Goal: Task Accomplishment & Management: Use online tool/utility

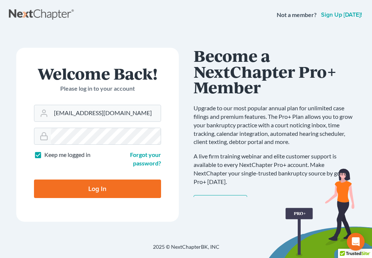
type input "[EMAIL_ADDRESS][DOMAIN_NAME]"
click at [94, 188] on input "Log In" at bounding box center [97, 188] width 127 height 18
type input "Thinking..."
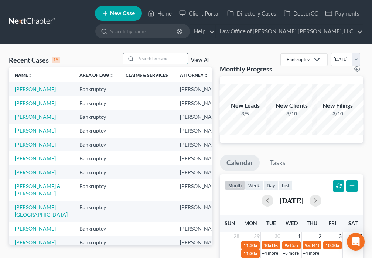
click at [143, 59] on input "search" at bounding box center [162, 58] width 52 height 11
type input "Ba"
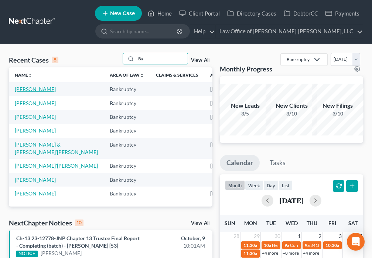
click at [21, 92] on link "[PERSON_NAME]" at bounding box center [35, 89] width 41 height 6
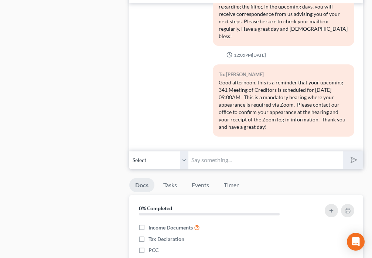
scroll to position [665, 0]
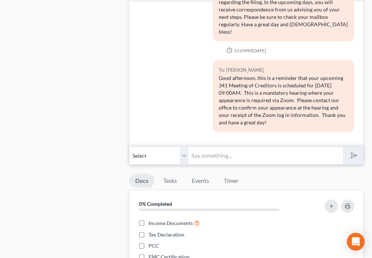
click at [222, 157] on input "text" at bounding box center [266, 155] width 154 height 18
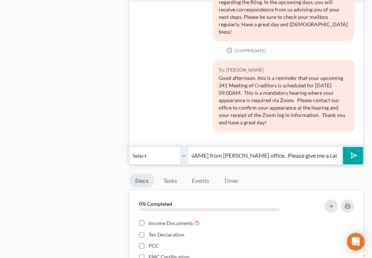
scroll to position [0, 138]
click at [284, 155] on input "Good Morning [PERSON_NAME]. This is [PERSON_NAME] from [PERSON_NAME] office. Pl…" at bounding box center [266, 155] width 154 height 18
type input "Good Morning [PERSON_NAME]. This is [PERSON_NAME] from [PERSON_NAME] office. Pl…"
click at [359, 157] on button "submit" at bounding box center [353, 155] width 20 height 17
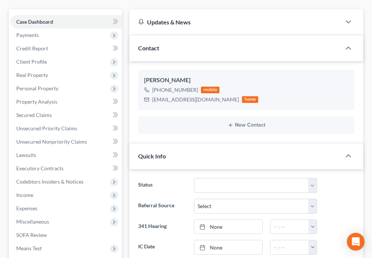
scroll to position [0, 0]
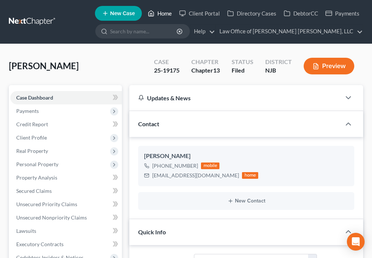
click at [152, 13] on polyline at bounding box center [152, 14] width 2 height 3
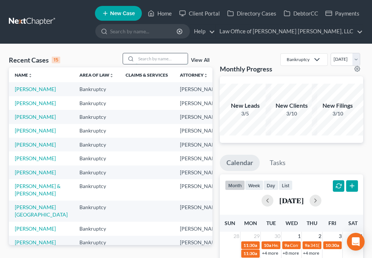
click at [148, 58] on input "search" at bounding box center [162, 58] width 52 height 11
type input "[PERSON_NAME]"
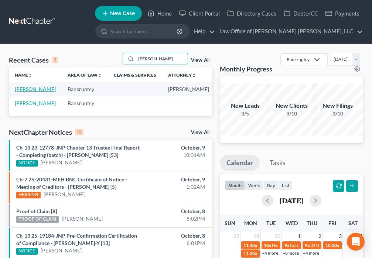
click at [21, 91] on link "[PERSON_NAME]" at bounding box center [35, 89] width 41 height 6
select select "6"
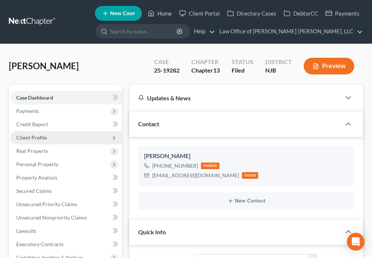
click at [44, 138] on span "Client Profile" at bounding box center [31, 137] width 31 height 6
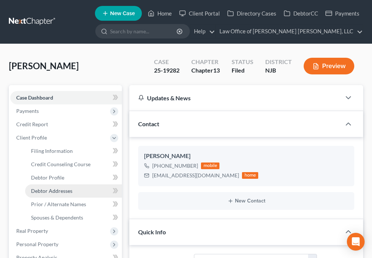
click at [70, 194] on link "Debtor Addresses" at bounding box center [73, 190] width 97 height 13
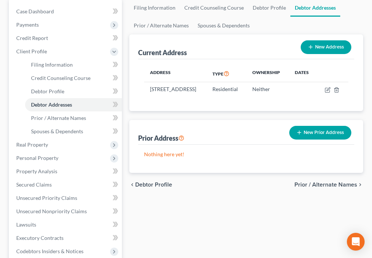
scroll to position [224, 0]
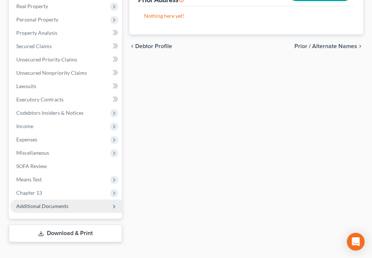
click at [52, 209] on span "Additional Documents" at bounding box center [66, 205] width 112 height 13
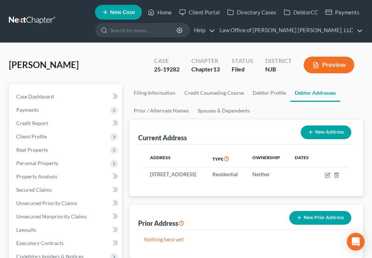
scroll to position [0, 0]
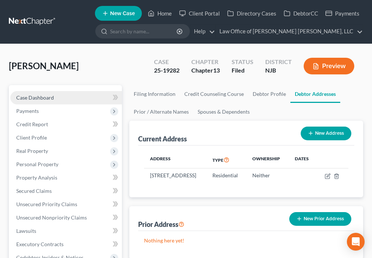
click at [49, 95] on span "Case Dashboard" at bounding box center [35, 97] width 38 height 6
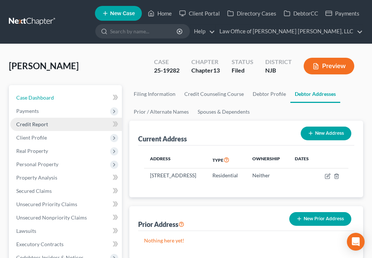
select select "6"
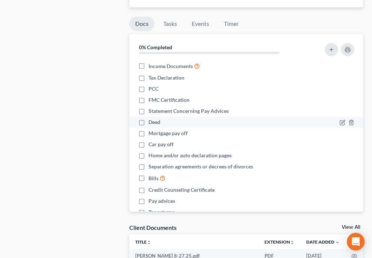
scroll to position [630, 0]
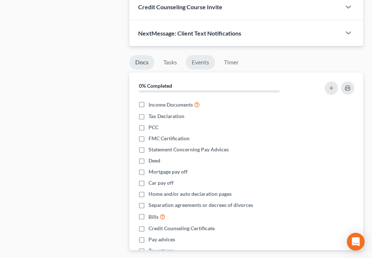
click at [202, 64] on link "Events" at bounding box center [200, 62] width 29 height 14
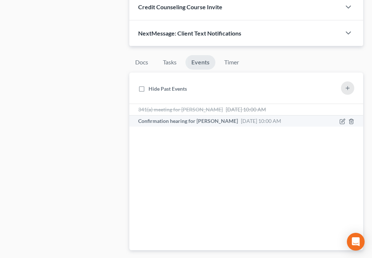
click at [188, 121] on span "Confirmation hearing for [PERSON_NAME]" at bounding box center [188, 121] width 100 height 6
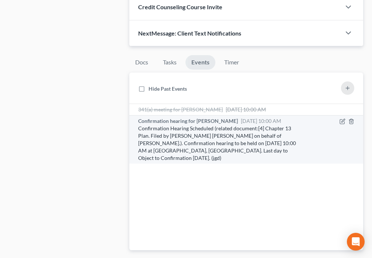
click at [219, 121] on span "Confirmation hearing for [PERSON_NAME]" at bounding box center [188, 121] width 100 height 6
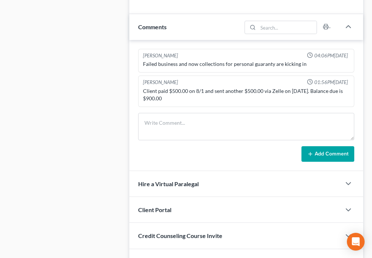
scroll to position [406, 0]
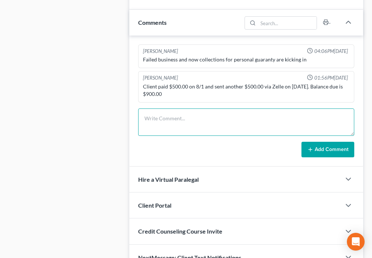
click at [213, 115] on textarea at bounding box center [246, 121] width 216 height 27
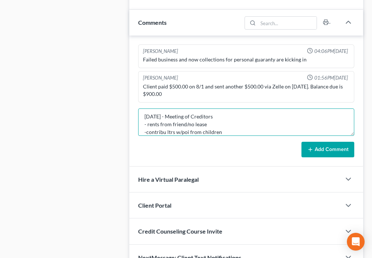
click at [165, 133] on textarea "[DATE] - Meeting of Creditors - rents from friend/no lease -contribu ltrs w/poi…" at bounding box center [246, 121] width 216 height 27
click at [230, 134] on textarea "[DATE] - Meeting of Creditors - rents from friend/no lease -contrib ltrs w/poi …" at bounding box center [246, 121] width 216 height 27
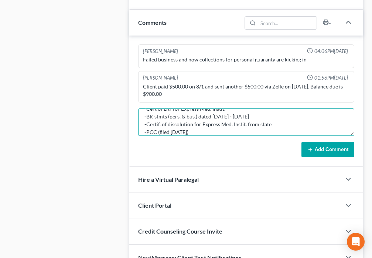
type textarea "[DATE] - Meeting of Creditors - rents from friend/no lease -contrib ltrs w/poi …"
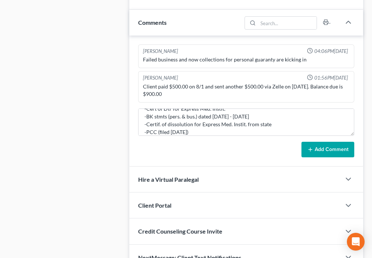
click at [330, 153] on button "Add Comment" at bounding box center [328, 150] width 53 height 16
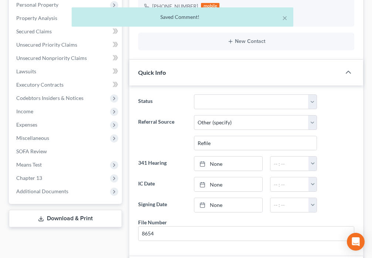
scroll to position [0, 0]
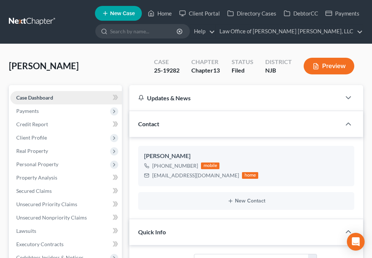
click at [53, 97] on span "Case Dashboard" at bounding box center [34, 97] width 37 height 6
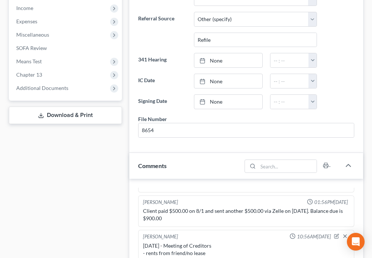
scroll to position [267, 0]
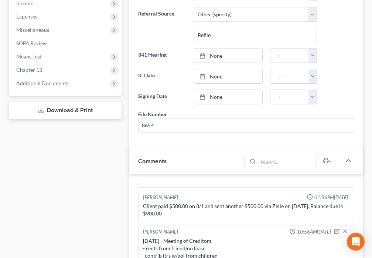
drag, startPoint x: 30, startPoint y: 85, endPoint x: 53, endPoint y: 95, distance: 24.0
click at [31, 86] on span "Additional Documents" at bounding box center [42, 83] width 52 height 6
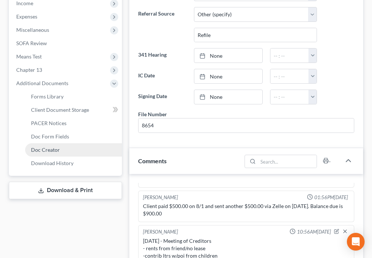
click at [49, 151] on span "Doc Creator" at bounding box center [45, 149] width 29 height 6
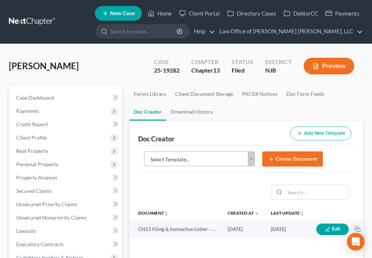
click at [250, 159] on body "Home New Case Client Portal Directory Cases DebtorCC Payments Law Office of [PE…" at bounding box center [186, 247] width 372 height 494
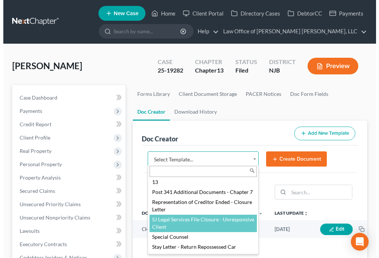
scroll to position [953, 0]
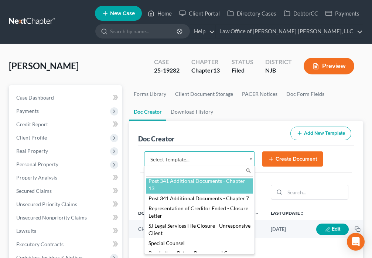
select select "89004"
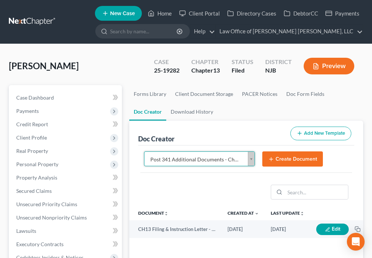
click at [276, 159] on button "Create Document" at bounding box center [293, 159] width 61 height 16
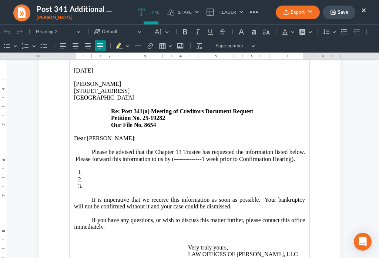
scroll to position [138, 0]
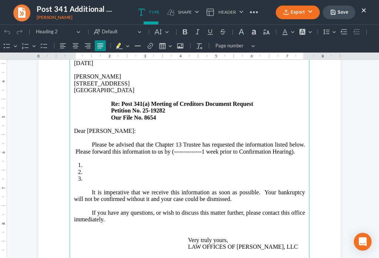
click at [288, 141] on p "Please be advised that the Chapter 13 Trustee has requested the information lis…" at bounding box center [189, 148] width 231 height 14
click at [98, 162] on li "Rich Text Editor, page-0-main" at bounding box center [194, 165] width 221 height 7
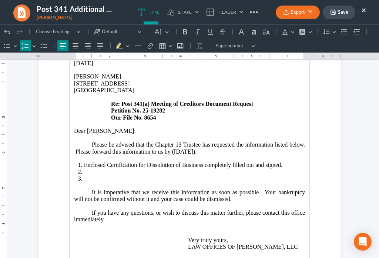
click at [91, 169] on li "Rich Text Editor, page-0-main" at bounding box center [194, 172] width 221 height 7
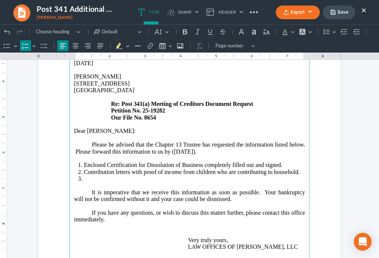
click at [95, 175] on li "Rich Text Editor, page-0-main" at bounding box center [194, 182] width 221 height 14
click at [129, 169] on li "Contribution letters with proof of income from children who are contributing to…" at bounding box center [194, 172] width 221 height 7
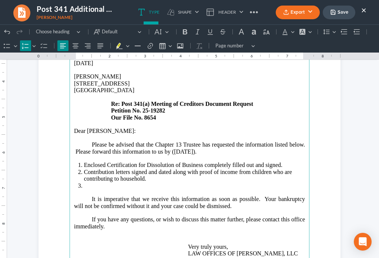
click at [128, 169] on li "Contribution letters signed and dated along with proof of income from children …" at bounding box center [194, 176] width 221 height 14
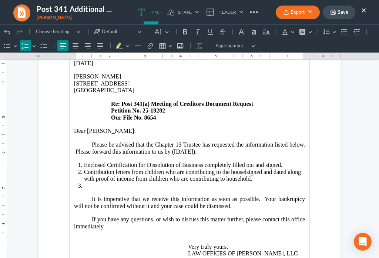
click at [129, 169] on li "Contribution letters from children who are contributing to the houselsigned and…" at bounding box center [194, 176] width 221 height 14
click at [84, 169] on li "Contribution letters signed and dated from children who are contributing to the…" at bounding box center [194, 176] width 221 height 14
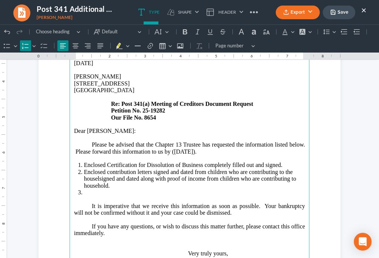
click at [149, 169] on li "Enclosed contribution letters signed and dated from children who are contributi…" at bounding box center [194, 179] width 221 height 20
drag, startPoint x: 125, startPoint y: 163, endPoint x: 96, endPoint y: 163, distance: 29.2
click at [96, 169] on li "Enclosed contribution letters filled out, signed and dated from children who ar…" at bounding box center [194, 179] width 221 height 20
click at [170, 169] on li "Enclosed contribution letters filled out, signed and dated from children who ar…" at bounding box center [194, 179] width 221 height 20
drag, startPoint x: 182, startPoint y: 162, endPoint x: 227, endPoint y: 165, distance: 45.2
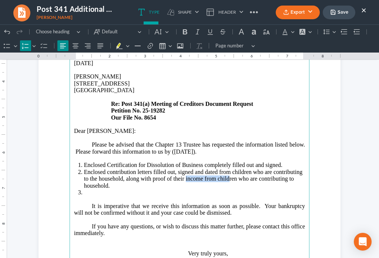
click at [227, 169] on li "Enclosed contribution letters filled out, signed and dated from children who ar…" at bounding box center [194, 179] width 221 height 20
click at [217, 169] on li "Enclosed contribution letters filled out, signed and dated from children who ar…" at bounding box center [194, 179] width 221 height 20
drag, startPoint x: 201, startPoint y: 164, endPoint x: 289, endPoint y: 165, distance: 88.4
click at [289, 169] on li "Enclosed contribution letters filled out, signed and dated from children who ar…" at bounding box center [194, 179] width 221 height 20
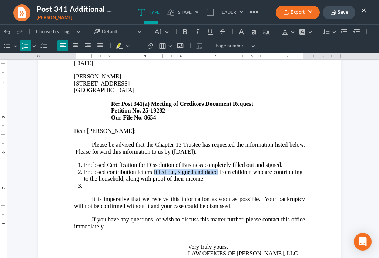
drag, startPoint x: 213, startPoint y: 156, endPoint x: 151, endPoint y: 158, distance: 62.5
click at [151, 169] on li "Enclosed contribution letters filled out, signed and dated from children who ar…" at bounding box center [194, 176] width 221 height 14
click at [102, 182] on li "Rich Text Editor, page-0-main" at bounding box center [194, 189] width 221 height 14
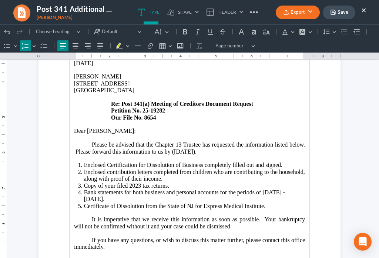
click at [199, 162] on li "Enclosed Certification for Dissolution of Business completely filled out and si…" at bounding box center [194, 165] width 221 height 7
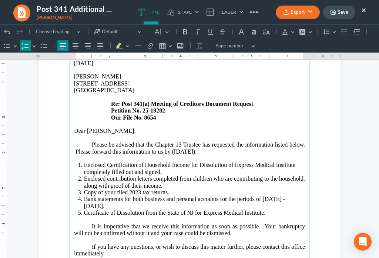
click at [131, 162] on li "Enclosed Certification of Household Income for Dissolution of Express Medical I…" at bounding box center [194, 169] width 221 height 14
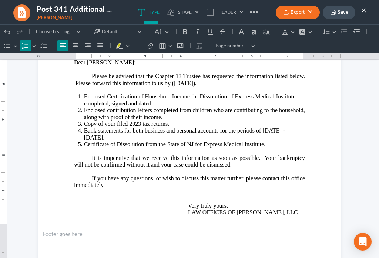
scroll to position [207, 0]
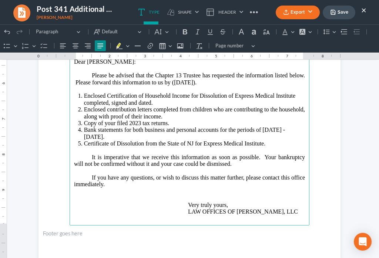
click at [139, 174] on p "If you have any questions, or wish to discuss this matter further, please conta…" at bounding box center [189, 194] width 231 height 41
click at [142, 174] on p "If you have any questions, or wish to discuss this matter further, please conta…" at bounding box center [189, 191] width 231 height 34
click at [114, 174] on p "If you have any questions, or wish to discuss this matter further, please conta…" at bounding box center [189, 191] width 231 height 34
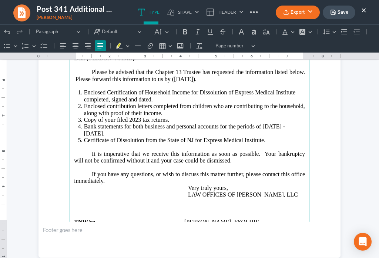
scroll to position [228, 0]
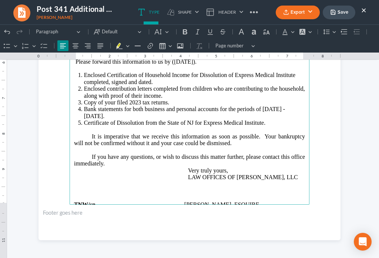
click at [89, 208] on p "Rich Text Editor, page-0-main" at bounding box center [189, 211] width 231 height 7
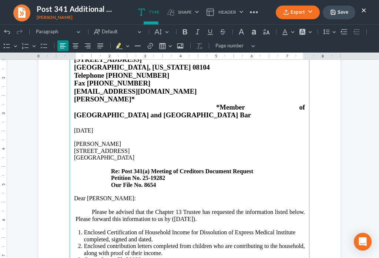
scroll to position [64, 0]
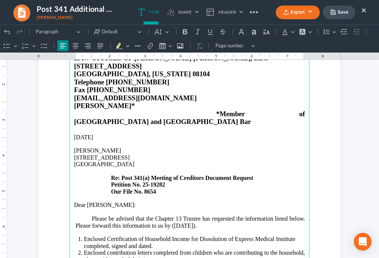
click at [337, 11] on button "Save" at bounding box center [339, 13] width 33 height 14
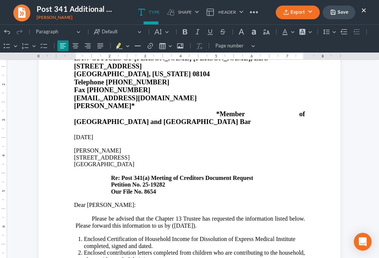
click at [291, 17] on button "Export" at bounding box center [298, 13] width 44 height 14
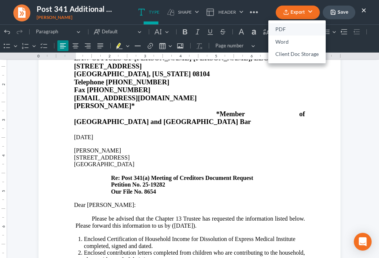
click at [283, 29] on link "PDF" at bounding box center [296, 29] width 57 height 13
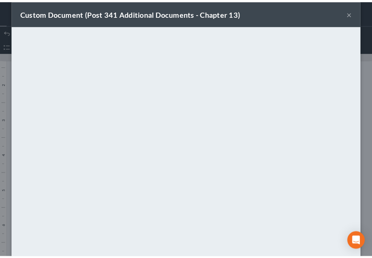
scroll to position [52, 0]
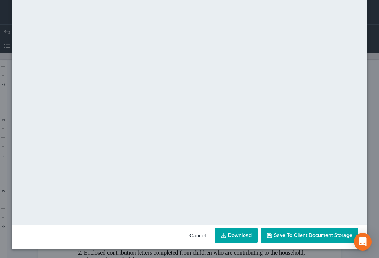
click at [307, 240] on button "Save to Client Document Storage" at bounding box center [309, 235] width 98 height 16
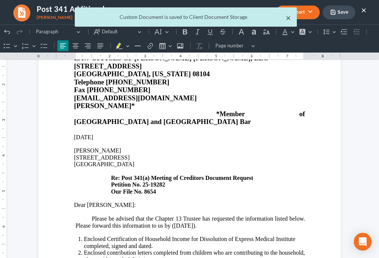
click at [286, 18] on button "×" at bounding box center [288, 17] width 5 height 9
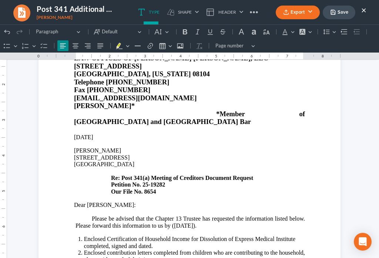
click at [364, 13] on button "×" at bounding box center [363, 10] width 5 height 9
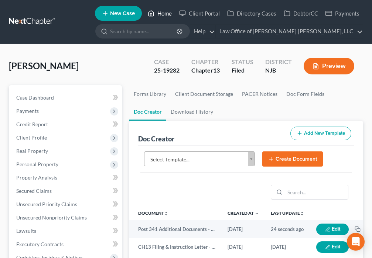
click at [151, 13] on icon at bounding box center [151, 13] width 7 height 9
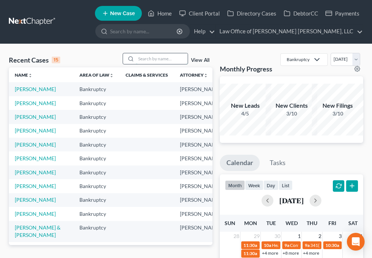
click at [146, 61] on input "search" at bounding box center [162, 58] width 52 height 11
type input "[PERSON_NAME]"
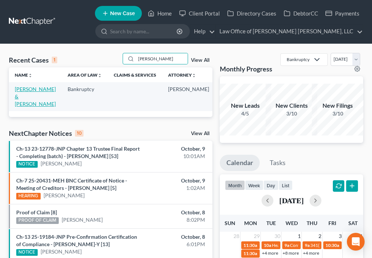
click at [21, 91] on link "[PERSON_NAME] & [PERSON_NAME]" at bounding box center [35, 96] width 41 height 21
select select "4"
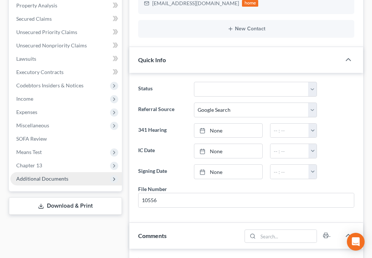
scroll to position [84, 0]
click at [43, 175] on span "Additional Documents" at bounding box center [42, 178] width 52 height 6
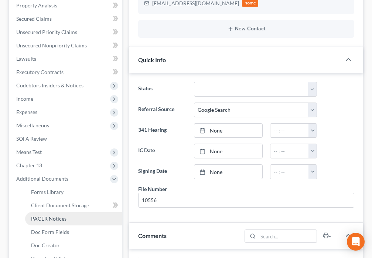
click at [55, 215] on span "PACER Notices" at bounding box center [49, 218] width 36 height 6
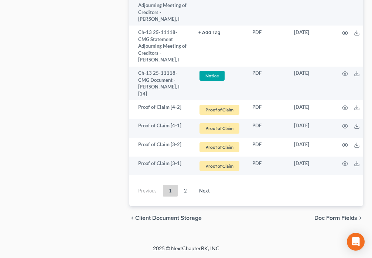
scroll to position [3081, 0]
click at [208, 190] on link "Next" at bounding box center [204, 191] width 23 height 12
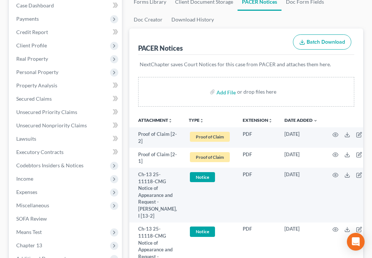
scroll to position [0, 0]
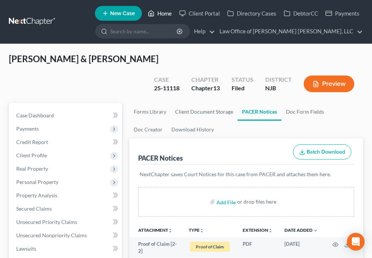
click at [158, 9] on link "Home" at bounding box center [159, 13] width 31 height 13
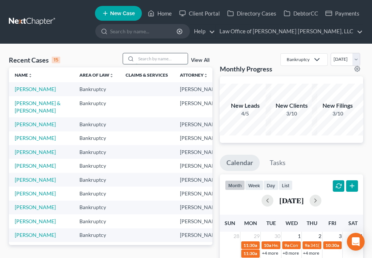
click at [148, 60] on input "search" at bounding box center [162, 58] width 52 height 11
type input "Brown"
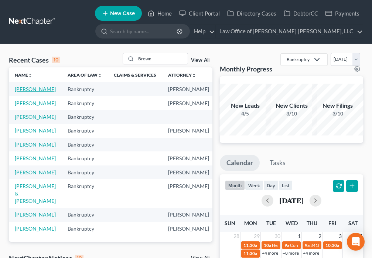
click at [23, 92] on link "[PERSON_NAME]" at bounding box center [35, 89] width 41 height 6
select select "0"
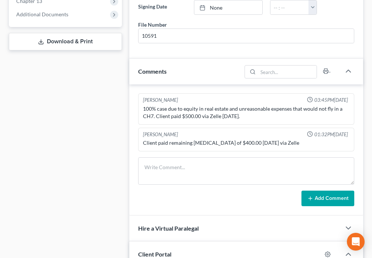
scroll to position [337, 0]
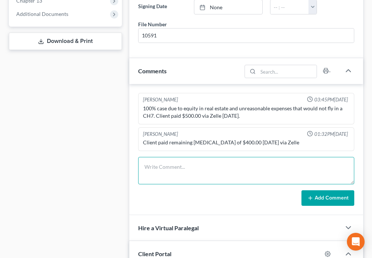
click at [170, 171] on textarea at bounding box center [246, 170] width 216 height 27
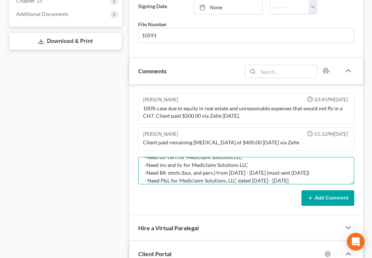
scroll to position [33, 0]
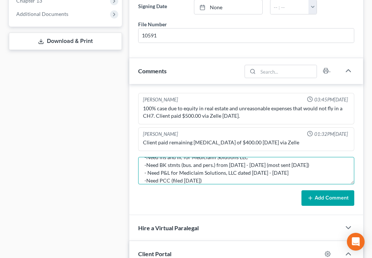
type textarea "[DATE] - Meeting of Creditors -Need 2023 TR (sent [DATE]) -Need dtr cert for Me…"
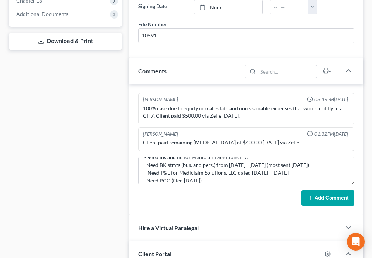
click at [321, 196] on button "Add Comment" at bounding box center [328, 198] width 53 height 16
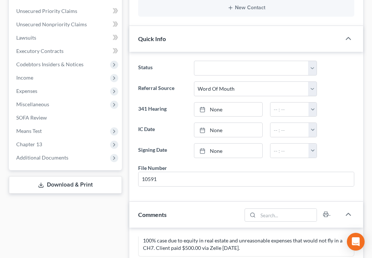
scroll to position [274, 0]
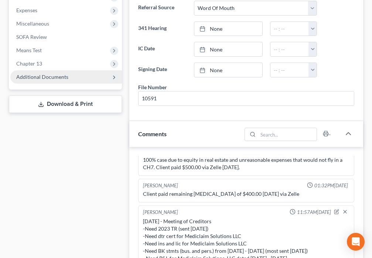
click at [61, 80] on span "Additional Documents" at bounding box center [42, 77] width 52 height 6
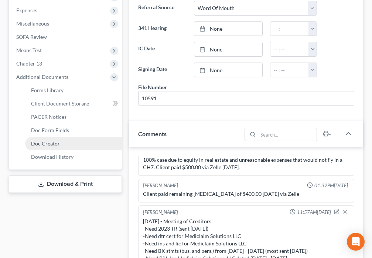
click at [64, 147] on link "Doc Creator" at bounding box center [73, 143] width 97 height 13
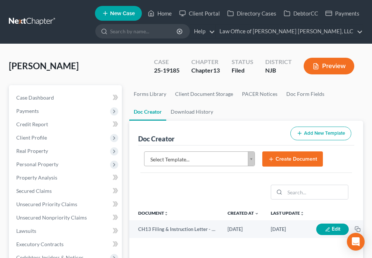
click at [250, 159] on body "Home New Case Client Portal Directory Cases DebtorCC Payments Law Office of [PE…" at bounding box center [186, 247] width 372 height 494
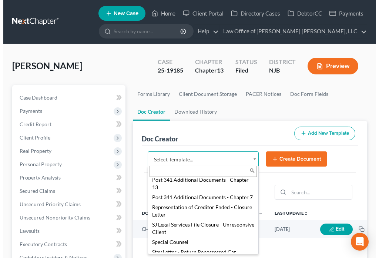
scroll to position [941, 0]
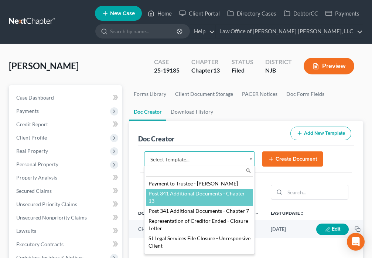
select select "89004"
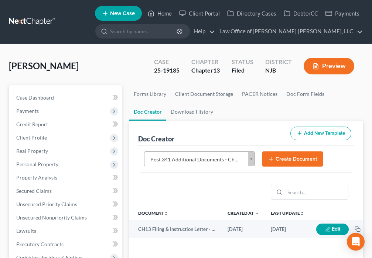
click at [271, 159] on icon "submit" at bounding box center [272, 159] width 6 height 6
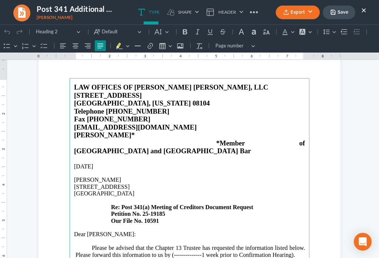
scroll to position [112, 0]
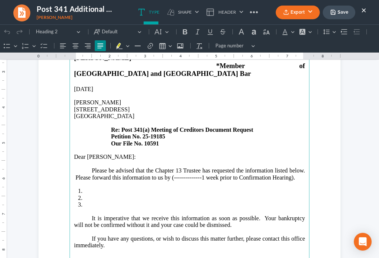
click at [288, 167] on p "Please be advised that the Chapter 13 Trustee has requested the information lis…" at bounding box center [189, 174] width 231 height 14
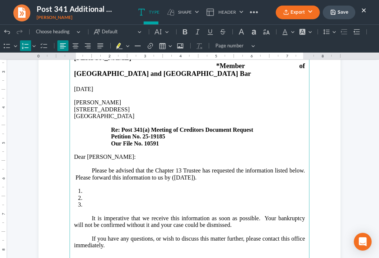
click at [89, 188] on li "Rich Text Editor, page-0-main" at bounding box center [194, 191] width 221 height 7
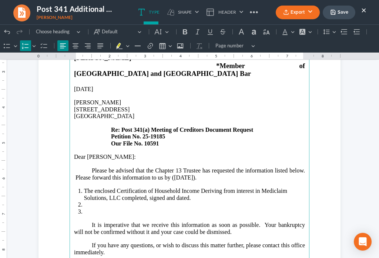
click at [88, 201] on li "Rich Text Editor, page-0-main" at bounding box center [194, 204] width 221 height 7
click at [89, 208] on li "Rich Text Editor, page-0-main" at bounding box center [194, 215] width 221 height 14
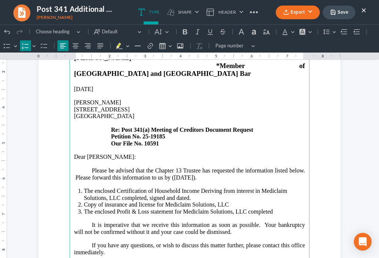
click at [172, 208] on li "⁠⁠⁠⁠⁠⁠⁠The enclosed Profit & Loss statement for Mediclaim Solutions, LLC comple…" at bounding box center [194, 215] width 221 height 14
click at [298, 208] on li "⁠⁠⁠⁠⁠⁠⁠The enclosed Profit & Loss statement completed for Mediclaim Solutions, …" at bounding box center [194, 215] width 221 height 14
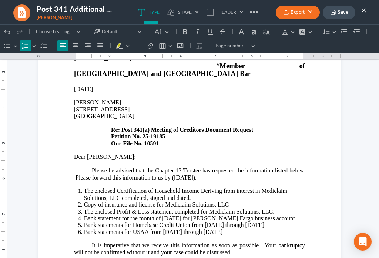
click at [189, 215] on li "Bank statement for the month of [DATE] for [PERSON_NAME] Fargo business account." at bounding box center [194, 218] width 221 height 7
click at [209, 215] on li "Bank statement for [PERSON_NAME] Fargo business account." at bounding box center [194, 218] width 221 height 7
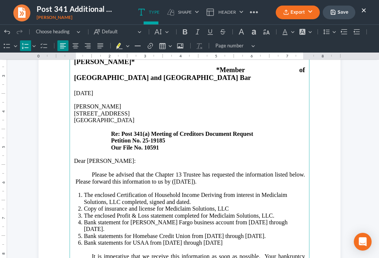
scroll to position [104, 0]
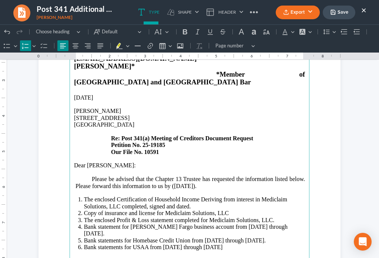
click at [224, 244] on li "Bank statements for USAA from [DATE] through [DATE]" at bounding box center [194, 251] width 221 height 14
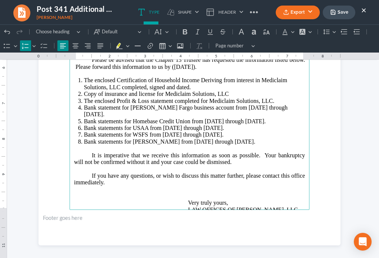
scroll to position [224, 0]
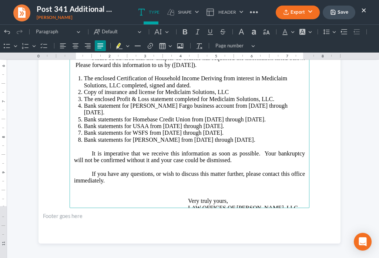
click at [113, 170] on p "If you have any questions, or wish to discuss this matter further, please conta…" at bounding box center [189, 190] width 231 height 41
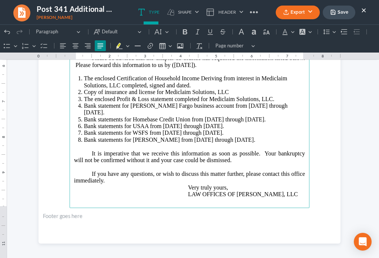
click at [301, 171] on p "If you have any questions, or wish to discuss this matter further, please conta…" at bounding box center [189, 183] width 231 height 27
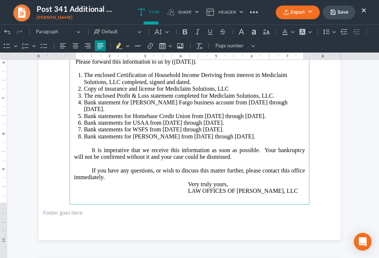
click at [79, 199] on main "LAW OFFICES OF [PERSON_NAME] [PERSON_NAME], LLC [STREET_ADDRESS][US_STATE] Tele…" at bounding box center [190, 45] width 240 height 320
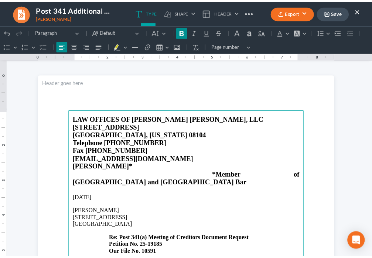
scroll to position [0, 0]
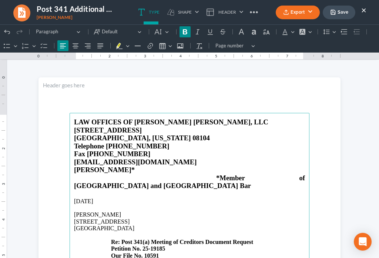
click at [338, 14] on button "Save" at bounding box center [339, 13] width 33 height 14
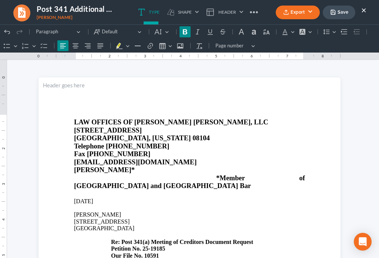
click at [296, 15] on button "Export" at bounding box center [298, 13] width 44 height 14
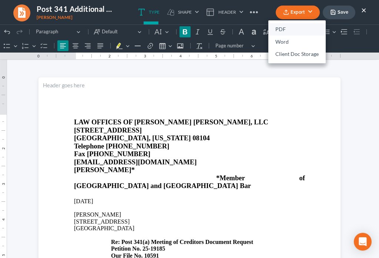
click at [277, 31] on link "PDF" at bounding box center [296, 29] width 57 height 13
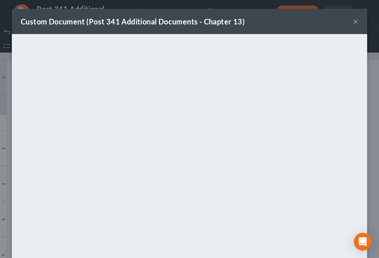
click at [353, 23] on button "×" at bounding box center [355, 21] width 5 height 9
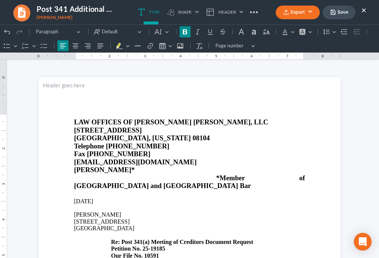
click at [363, 10] on button "×" at bounding box center [363, 10] width 5 height 9
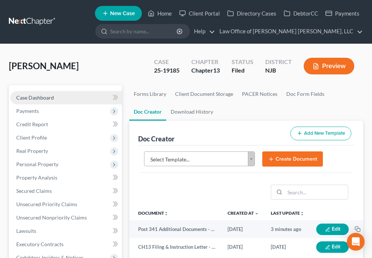
click at [62, 96] on link "Case Dashboard" at bounding box center [66, 97] width 112 height 13
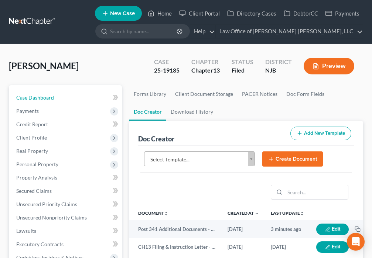
select select "0"
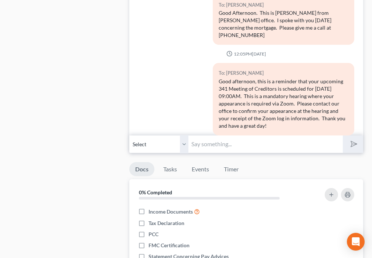
scroll to position [785, 0]
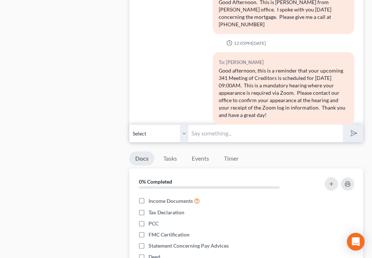
click at [251, 136] on input "text" at bounding box center [266, 133] width 154 height 18
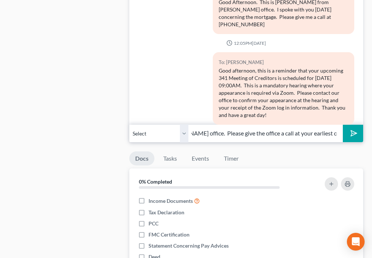
scroll to position [0, 164]
type input "Hi [PERSON_NAME]. This is [PERSON_NAME] from [PERSON_NAME] office. Please give …"
click at [361, 131] on button "submit" at bounding box center [353, 133] width 20 height 17
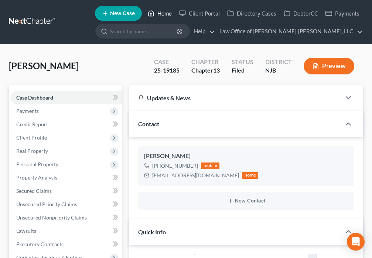
click at [154, 14] on icon at bounding box center [151, 14] width 5 height 6
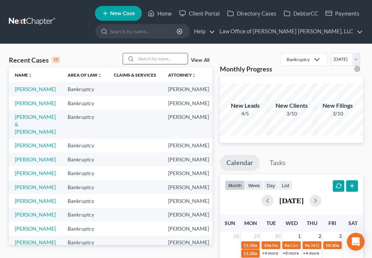
click at [141, 61] on input "search" at bounding box center [162, 58] width 52 height 11
type input "Vicens"
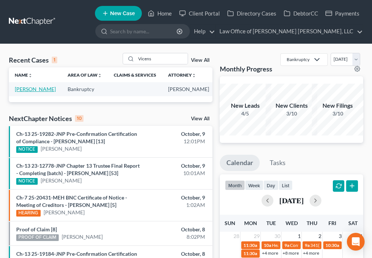
click at [20, 88] on link "[PERSON_NAME]" at bounding box center [35, 89] width 41 height 6
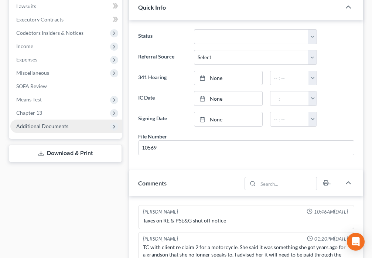
scroll to position [250, 0]
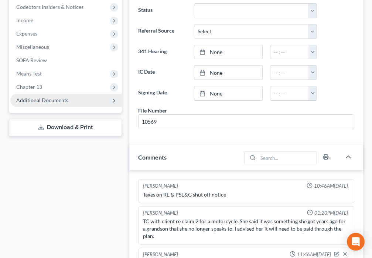
click at [65, 103] on span "Additional Documents" at bounding box center [42, 100] width 52 height 6
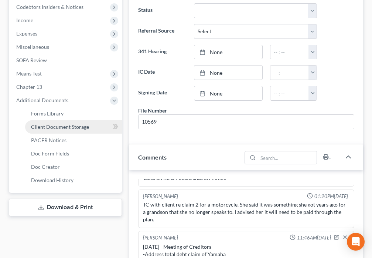
scroll to position [664, 0]
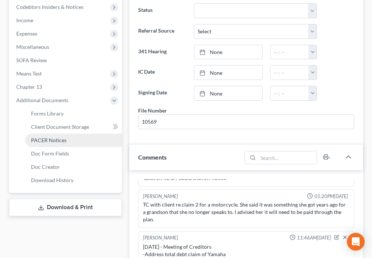
click at [67, 141] on link "PACER Notices" at bounding box center [73, 140] width 97 height 13
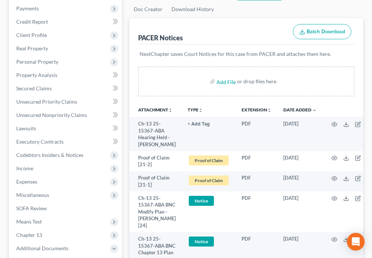
scroll to position [138, 0]
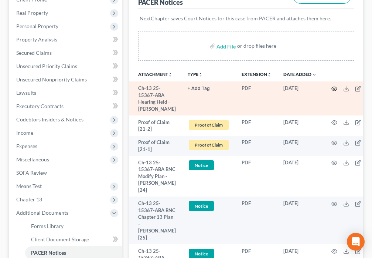
click at [334, 88] on circle "button" at bounding box center [334, 88] width 1 height 1
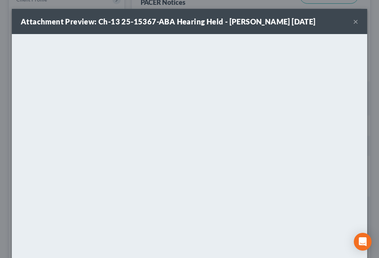
click at [354, 21] on button "×" at bounding box center [355, 21] width 5 height 9
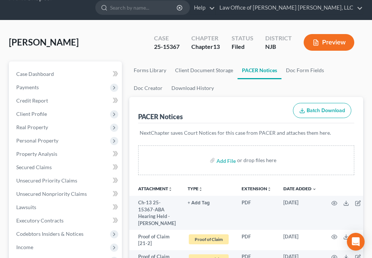
scroll to position [9, 0]
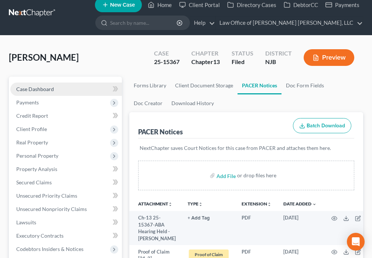
click at [43, 91] on span "Case Dashboard" at bounding box center [35, 89] width 38 height 6
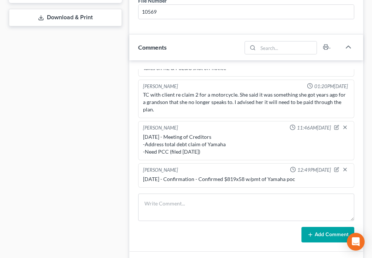
scroll to position [371, 0]
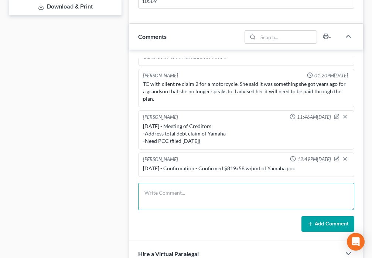
click at [162, 184] on textarea at bounding box center [246, 196] width 216 height 27
type textarea "[DATE] - Confirmation Mod Plan - Confirmed $681x55"
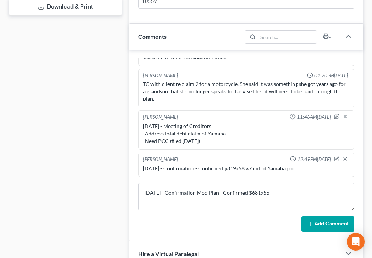
click at [330, 226] on button "Add Comment" at bounding box center [328, 224] width 53 height 16
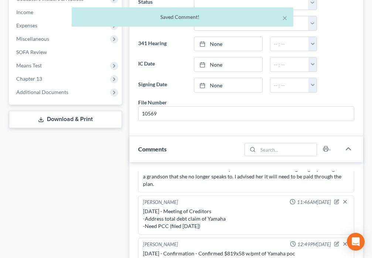
scroll to position [242, 0]
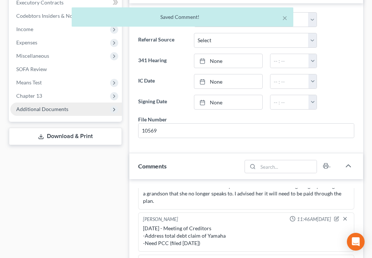
click at [64, 108] on span "Additional Documents" at bounding box center [42, 109] width 52 height 6
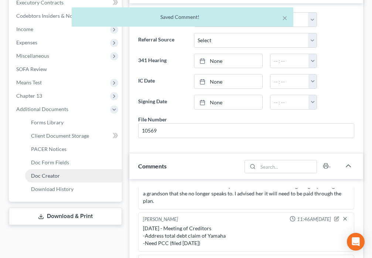
click at [59, 176] on span "Doc Creator" at bounding box center [45, 175] width 29 height 6
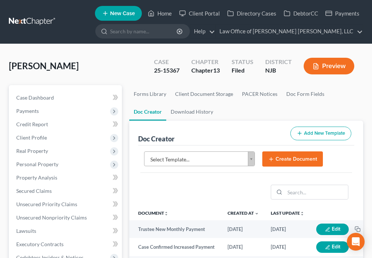
click at [250, 161] on body "Home New Case Client Portal Directory Cases DebtorCC Payments Law Office of [PE…" at bounding box center [186, 247] width 372 height 494
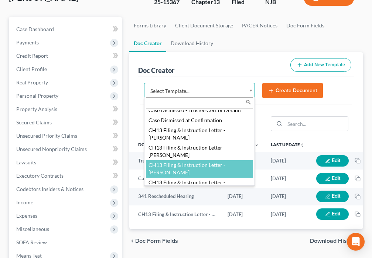
scroll to position [43, 0]
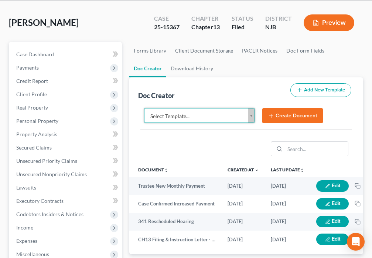
drag, startPoint x: 32, startPoint y: 55, endPoint x: 155, endPoint y: 116, distance: 136.8
click at [33, 57] on body "Home New Case Client Portal Directory Cases DebtorCC Payments Law Office of [PE…" at bounding box center [186, 204] width 372 height 494
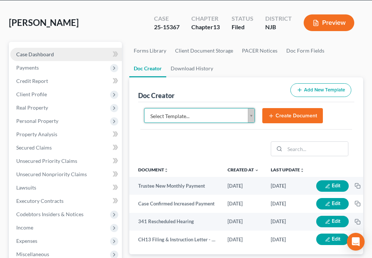
click at [44, 54] on span "Case Dashboard" at bounding box center [35, 54] width 38 height 6
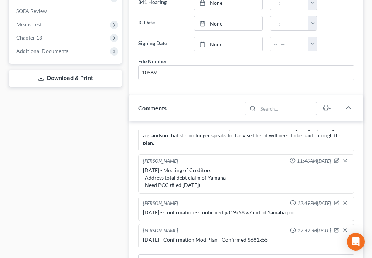
scroll to position [296, 0]
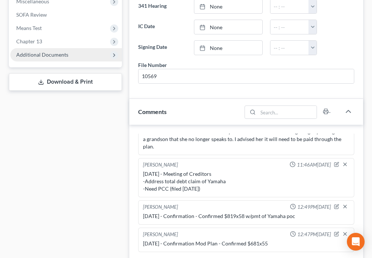
click at [61, 57] on span "Additional Documents" at bounding box center [42, 54] width 52 height 6
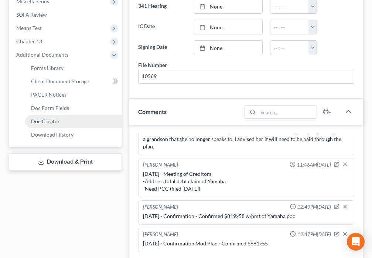
click at [59, 124] on link "Doc Creator" at bounding box center [73, 121] width 97 height 13
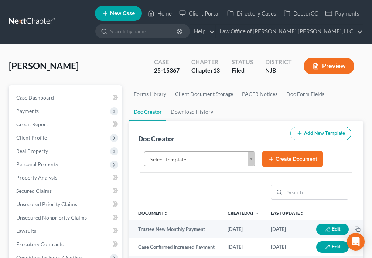
click at [247, 160] on body "Home New Case Client Portal Directory Cases DebtorCC Payments Law Office of [PE…" at bounding box center [186, 247] width 372 height 494
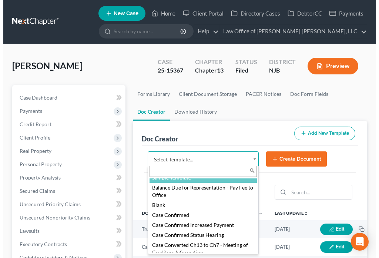
scroll to position [52, 0]
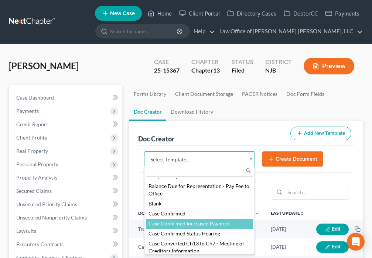
select select "88836"
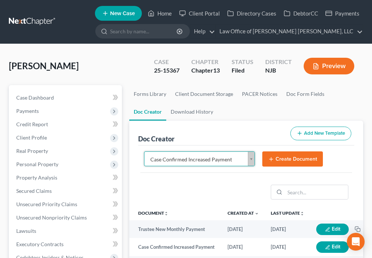
click at [296, 162] on button "Create Document" at bounding box center [293, 159] width 61 height 16
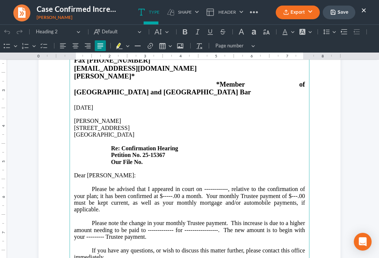
scroll to position [95, 0]
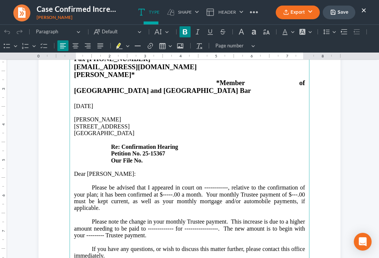
click at [187, 133] on p "[STREET_ADDRESS] Re: Confirmation Hearing Petition No. 25-15367 Our File No." at bounding box center [189, 143] width 231 height 41
click at [154, 144] on p "[STREET_ADDRESS] Re: Confirmation Hearing on Modified Plan Petition No. 25-1536…" at bounding box center [189, 143] width 231 height 41
drag, startPoint x: 223, startPoint y: 171, endPoint x: 292, endPoint y: 163, distance: 69.3
click at [225, 184] on p "Please be advised that I appeared in court on ------------, relative to the con…" at bounding box center [189, 197] width 231 height 27
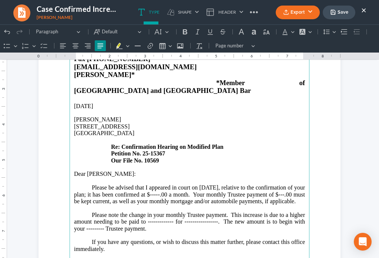
click at [90, 184] on p "Please be advised that I appeared in court on [DATE], relative to the confirmat…" at bounding box center [189, 194] width 231 height 20
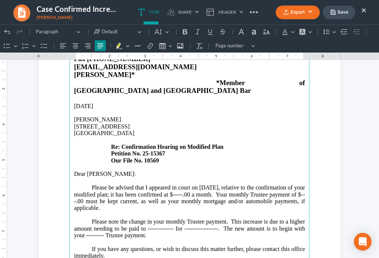
click at [209, 184] on p "Please be advised that I appeared in court on [DATE], relative to the confirmat…" at bounding box center [189, 197] width 231 height 27
click at [109, 184] on p "Please be advised that I appeared in court on [DATE], relative to the confirmat…" at bounding box center [189, 197] width 231 height 27
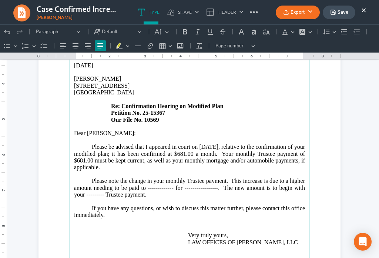
scroll to position [138, 0]
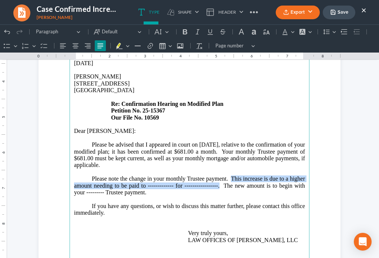
drag, startPoint x: 227, startPoint y: 162, endPoint x: 216, endPoint y: 169, distance: 12.4
click at [216, 175] on p "Please note the change in your monthly Trustee payment. This increase is due to…" at bounding box center [189, 185] width 231 height 20
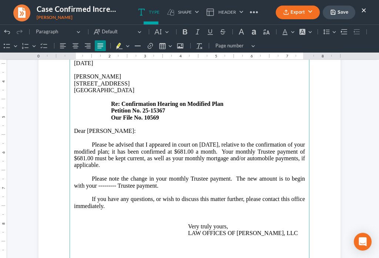
click at [112, 175] on p "Please note the change in your monthly Trustee payment. The new amount is to be…" at bounding box center [189, 182] width 231 height 14
click at [185, 175] on p "Please note the change in your monthly Trustee payment. The new amount is to be…" at bounding box center [189, 182] width 231 height 14
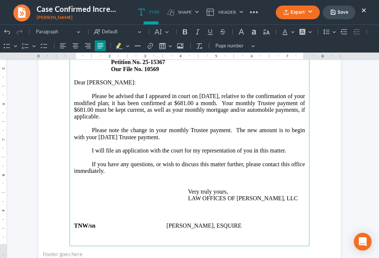
scroll to position [216, 0]
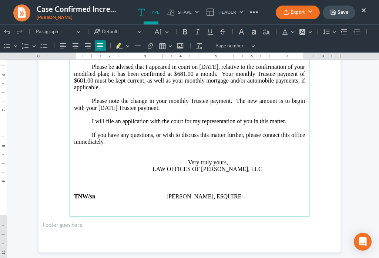
click at [118, 132] on p "If you have any questions, or wish to discuss this matter further, please conta…" at bounding box center [189, 152] width 231 height 41
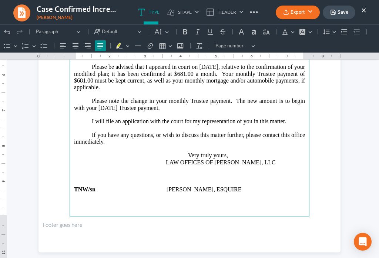
click at [91, 118] on p "I will file an application with the court for my representation of you in this …" at bounding box center [189, 121] width 231 height 7
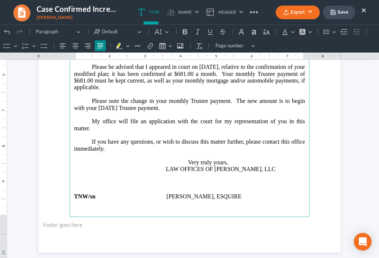
click at [144, 118] on p "My office will file an application with the court for my representation of you …" at bounding box center [189, 125] width 231 height 14
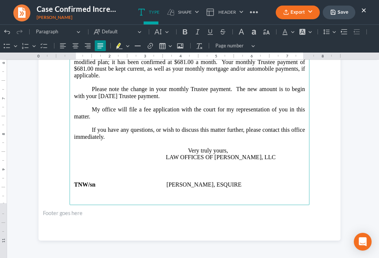
scroll to position [228, 0]
click at [336, 16] on button "Save" at bounding box center [339, 13] width 33 height 14
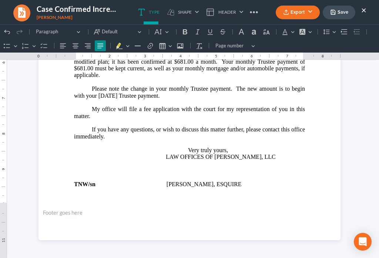
click at [289, 16] on button "Export" at bounding box center [298, 13] width 44 height 14
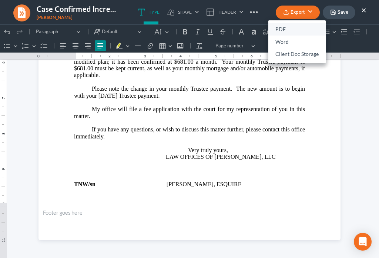
click at [283, 30] on link "PDF" at bounding box center [296, 29] width 57 height 13
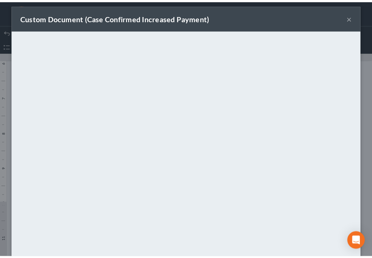
scroll to position [52, 0]
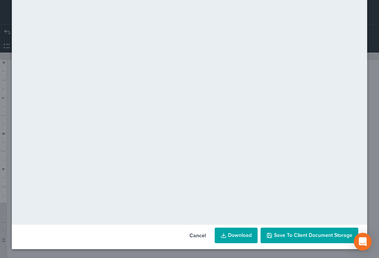
click at [310, 236] on span "Save to Client Document Storage" at bounding box center [313, 235] width 78 height 6
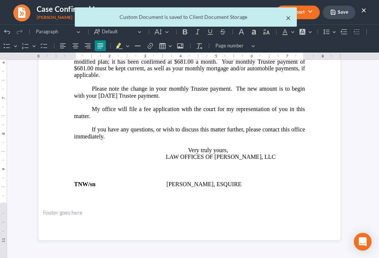
click at [286, 19] on button "×" at bounding box center [288, 17] width 5 height 9
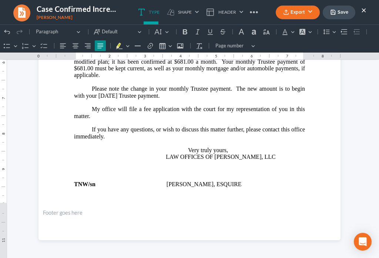
click at [364, 11] on button "×" at bounding box center [363, 10] width 5 height 9
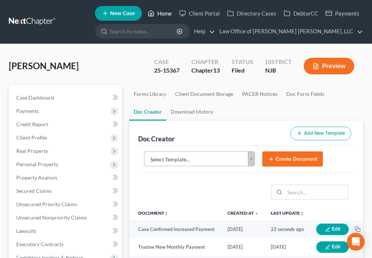
click at [156, 14] on link "Home" at bounding box center [159, 13] width 31 height 13
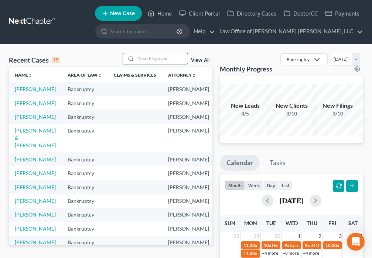
click at [148, 60] on input "search" at bounding box center [162, 58] width 52 height 11
type input "[PERSON_NAME]"
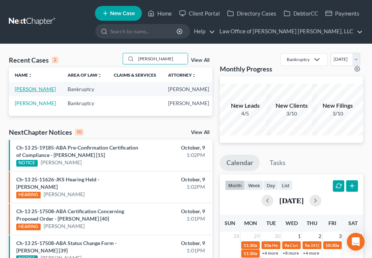
click at [22, 88] on link "[PERSON_NAME]" at bounding box center [35, 89] width 41 height 6
select select "6"
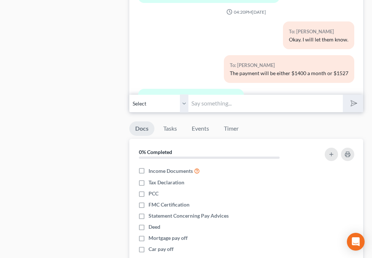
scroll to position [794, 0]
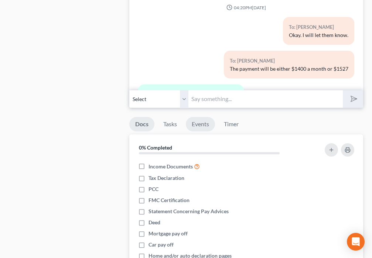
click at [192, 126] on link "Events" at bounding box center [200, 124] width 29 height 14
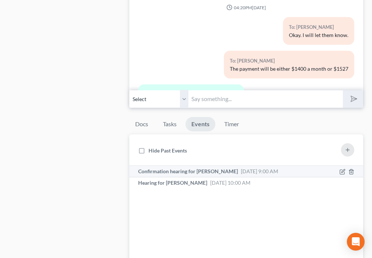
click at [217, 171] on span "Confirmation hearing for [PERSON_NAME]" at bounding box center [188, 171] width 100 height 6
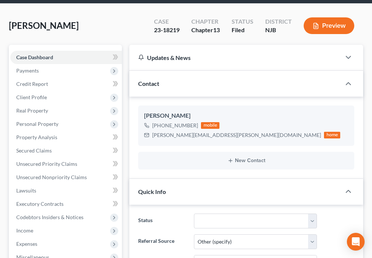
scroll to position [0, 0]
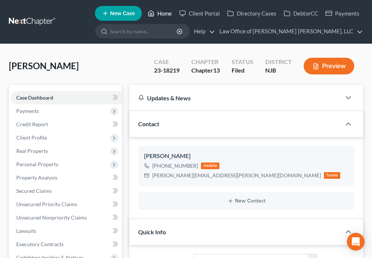
click at [158, 14] on link "Home" at bounding box center [159, 13] width 31 height 13
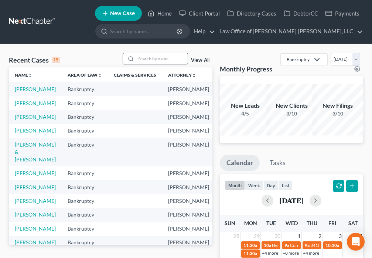
click at [153, 60] on input "search" at bounding box center [162, 58] width 52 height 11
type input "[PERSON_NAME]"
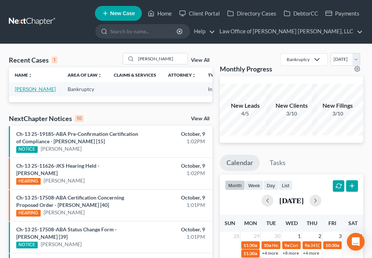
click at [23, 88] on link "[PERSON_NAME]" at bounding box center [35, 89] width 41 height 6
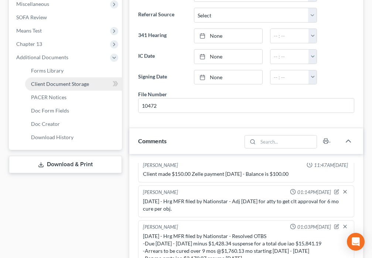
scroll to position [636, 0]
click at [52, 85] on span "Client Document Storage" at bounding box center [60, 84] width 58 height 6
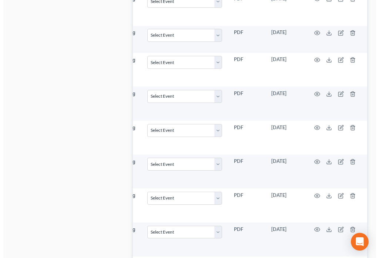
scroll to position [0, 89]
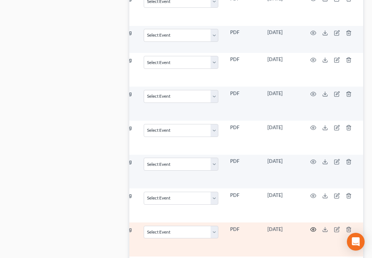
click at [313, 226] on icon "button" at bounding box center [314, 229] width 6 height 6
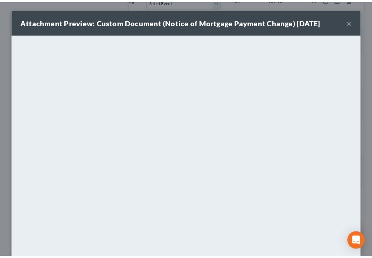
scroll to position [0, 85]
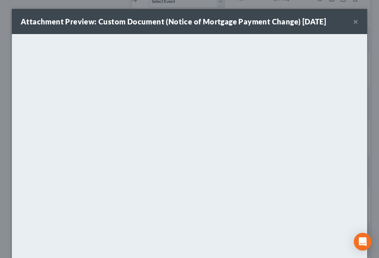
click at [353, 23] on button "×" at bounding box center [355, 21] width 5 height 9
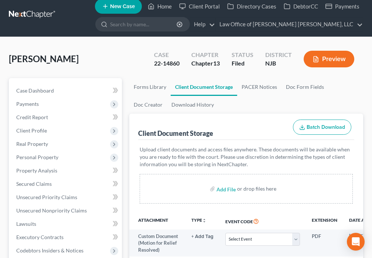
scroll to position [0, 0]
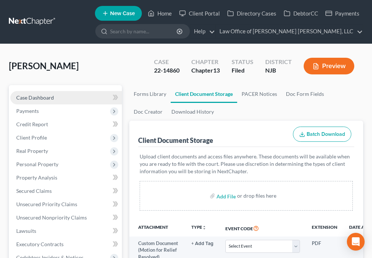
click at [57, 98] on link "Case Dashboard" at bounding box center [66, 97] width 112 height 13
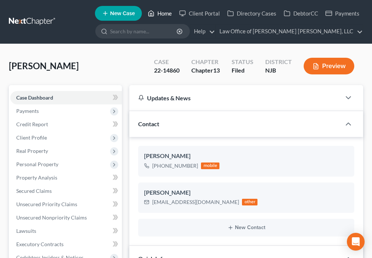
click at [157, 12] on link "Home" at bounding box center [159, 13] width 31 height 13
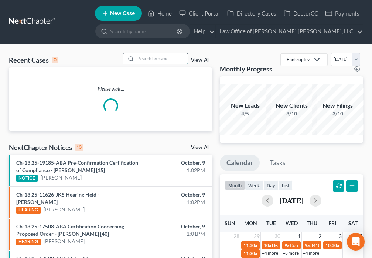
click at [162, 60] on input "search" at bounding box center [162, 58] width 52 height 11
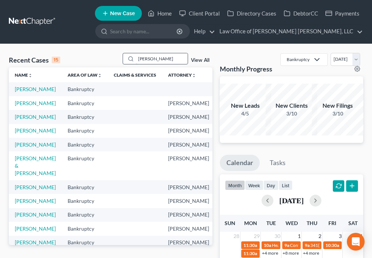
type input "[PERSON_NAME]"
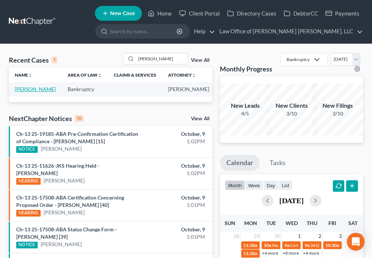
click at [24, 91] on link "[PERSON_NAME]" at bounding box center [35, 89] width 41 height 6
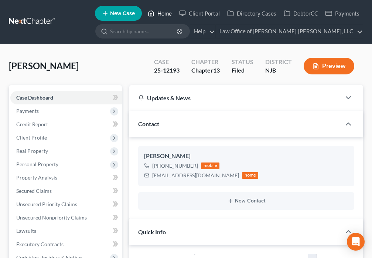
click at [158, 16] on link "Home" at bounding box center [159, 13] width 31 height 13
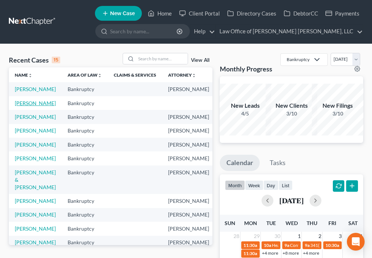
click at [23, 106] on link "[PERSON_NAME]" at bounding box center [35, 103] width 41 height 6
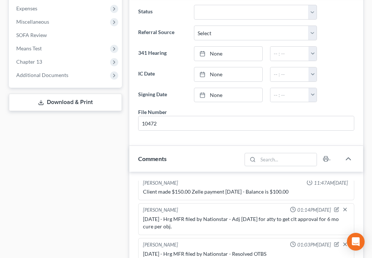
scroll to position [285, 0]
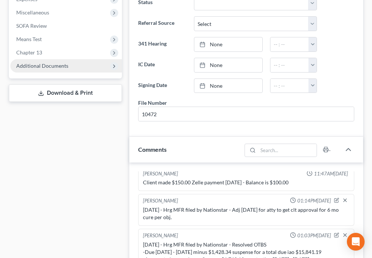
click at [54, 69] on span "Additional Documents" at bounding box center [66, 65] width 112 height 13
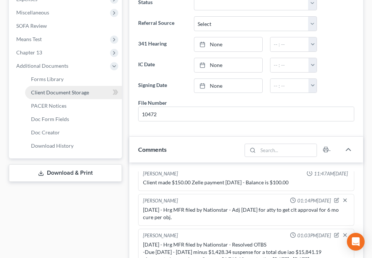
click at [63, 95] on span "Client Document Storage" at bounding box center [60, 92] width 58 height 6
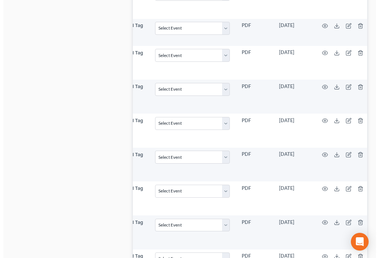
scroll to position [0, 89]
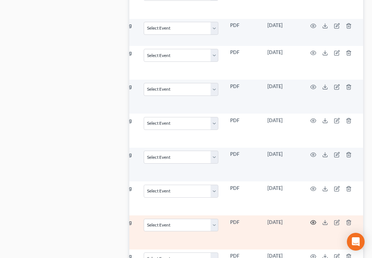
click at [312, 219] on icon "button" at bounding box center [314, 222] width 6 height 6
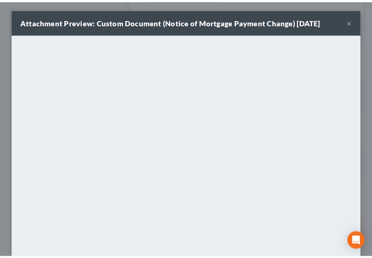
scroll to position [0, 85]
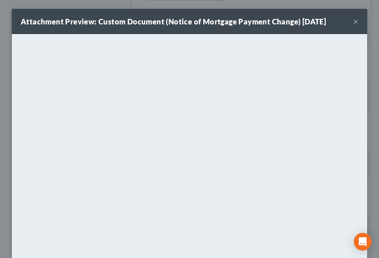
click at [353, 23] on button "×" at bounding box center [355, 21] width 5 height 9
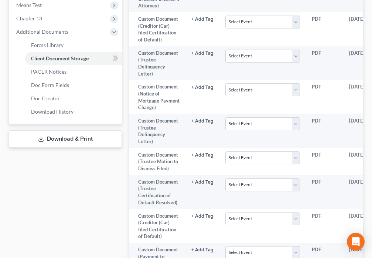
scroll to position [318, 0]
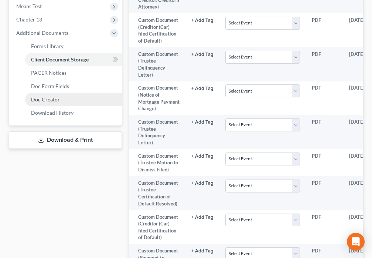
click at [57, 100] on span "Doc Creator" at bounding box center [45, 99] width 29 height 6
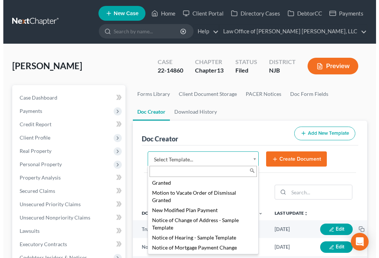
scroll to position [846, 0]
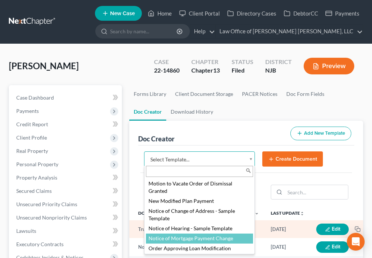
select select "88748"
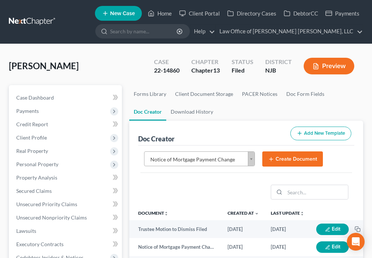
click at [276, 163] on button "Create Document" at bounding box center [293, 159] width 61 height 16
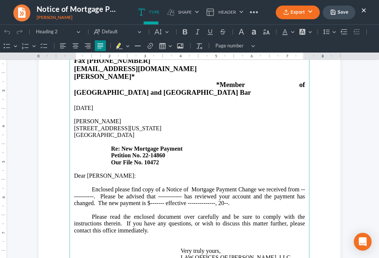
scroll to position [95, 0]
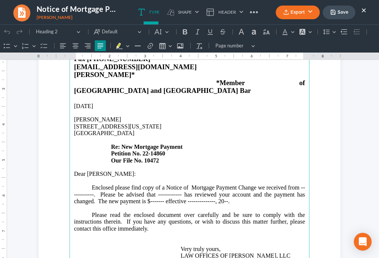
click at [90, 184] on p "Enclosed please find copy of a Notice of Mortgage Payment Change we received fr…" at bounding box center [189, 197] width 231 height 27
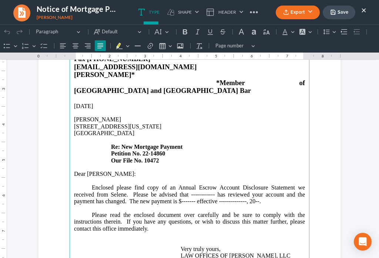
click at [210, 184] on p "Enclosed please find copy of an Annual Escrow Account Disclosure Statement we r…" at bounding box center [189, 197] width 231 height 27
click at [169, 189] on p "Enclosed please find copy of an Annual Escrow Account Disclosure Statement we r…" at bounding box center [189, 197] width 231 height 27
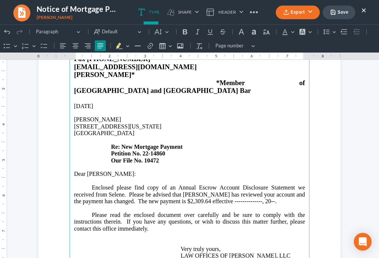
click at [229, 184] on p "Enclosed please find copy of an Annual Escrow Account Disclosure Statement we r…" at bounding box center [189, 197] width 231 height 27
click at [244, 184] on p "Enclosed please find copy of an Annual Escrow Account Disclosure Statement we r…" at bounding box center [189, 197] width 231 height 27
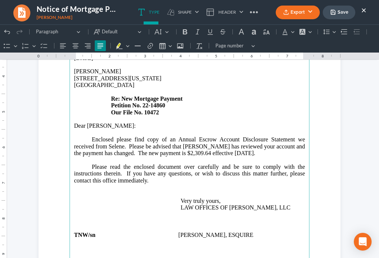
scroll to position [147, 0]
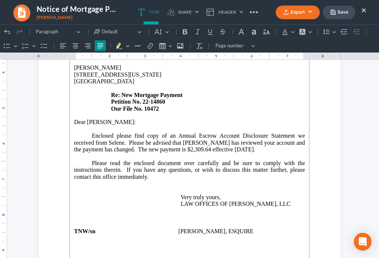
click at [94, 241] on p "Rich Text Editor, page-0-main" at bounding box center [189, 244] width 231 height 7
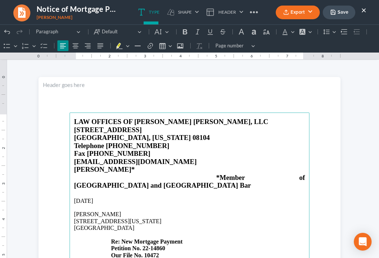
scroll to position [0, 0]
click at [338, 18] on button "Save" at bounding box center [339, 13] width 33 height 14
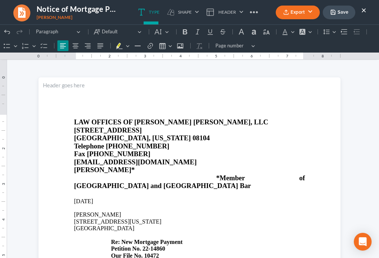
click at [289, 16] on button "Export" at bounding box center [298, 13] width 44 height 14
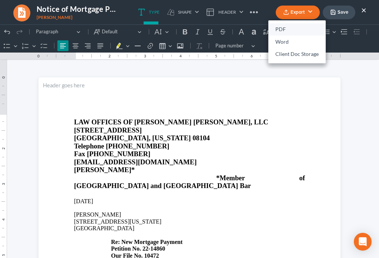
click at [278, 30] on link "PDF" at bounding box center [296, 29] width 57 height 13
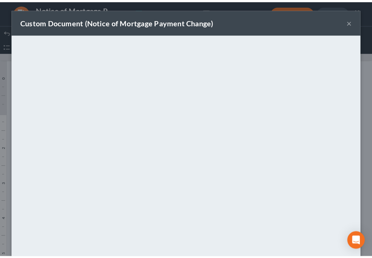
scroll to position [52, 0]
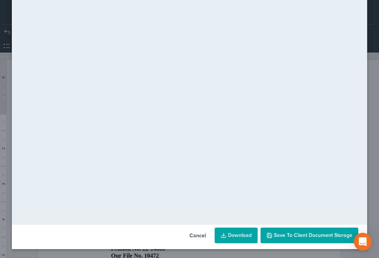
click at [328, 237] on span "Save to Client Document Storage" at bounding box center [313, 235] width 78 height 6
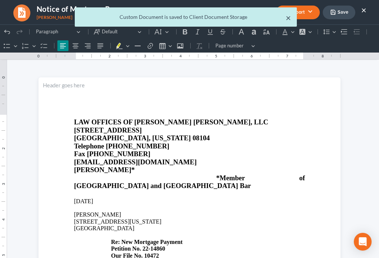
click at [290, 19] on button "×" at bounding box center [288, 17] width 5 height 9
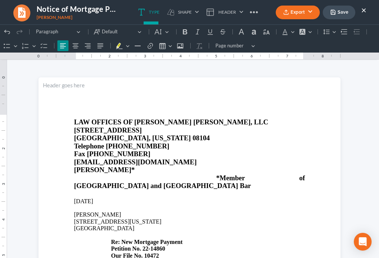
click at [362, 10] on button "×" at bounding box center [363, 10] width 5 height 9
